Goal: Task Accomplishment & Management: Use online tool/utility

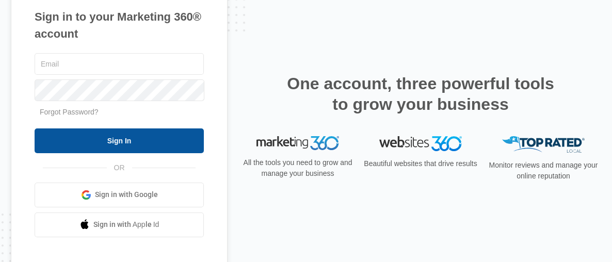
type input "[EMAIL_ADDRESS][DOMAIN_NAME]"
click at [121, 147] on input "Sign In" at bounding box center [119, 141] width 169 height 25
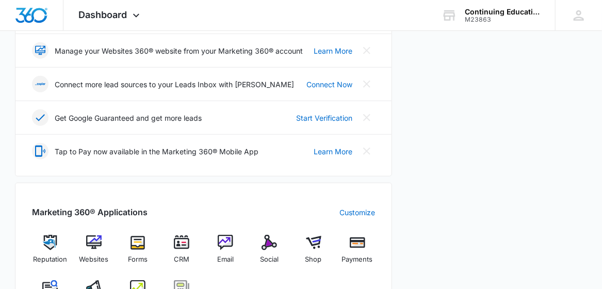
scroll to position [250, 0]
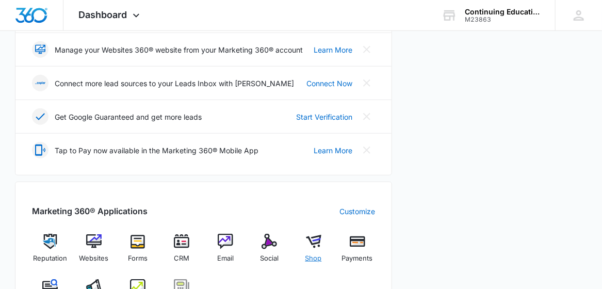
click at [312, 237] on img at bounding box center [313, 241] width 15 height 15
